Goal: Transaction & Acquisition: Purchase product/service

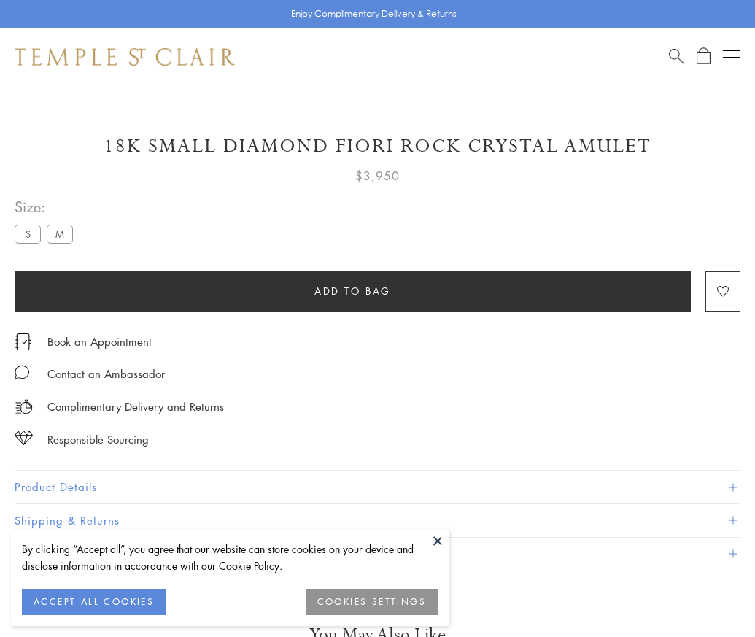
click at [352, 290] on span "Add to bag" at bounding box center [352, 291] width 77 height 16
